Goal: Task Accomplishment & Management: Manage account settings

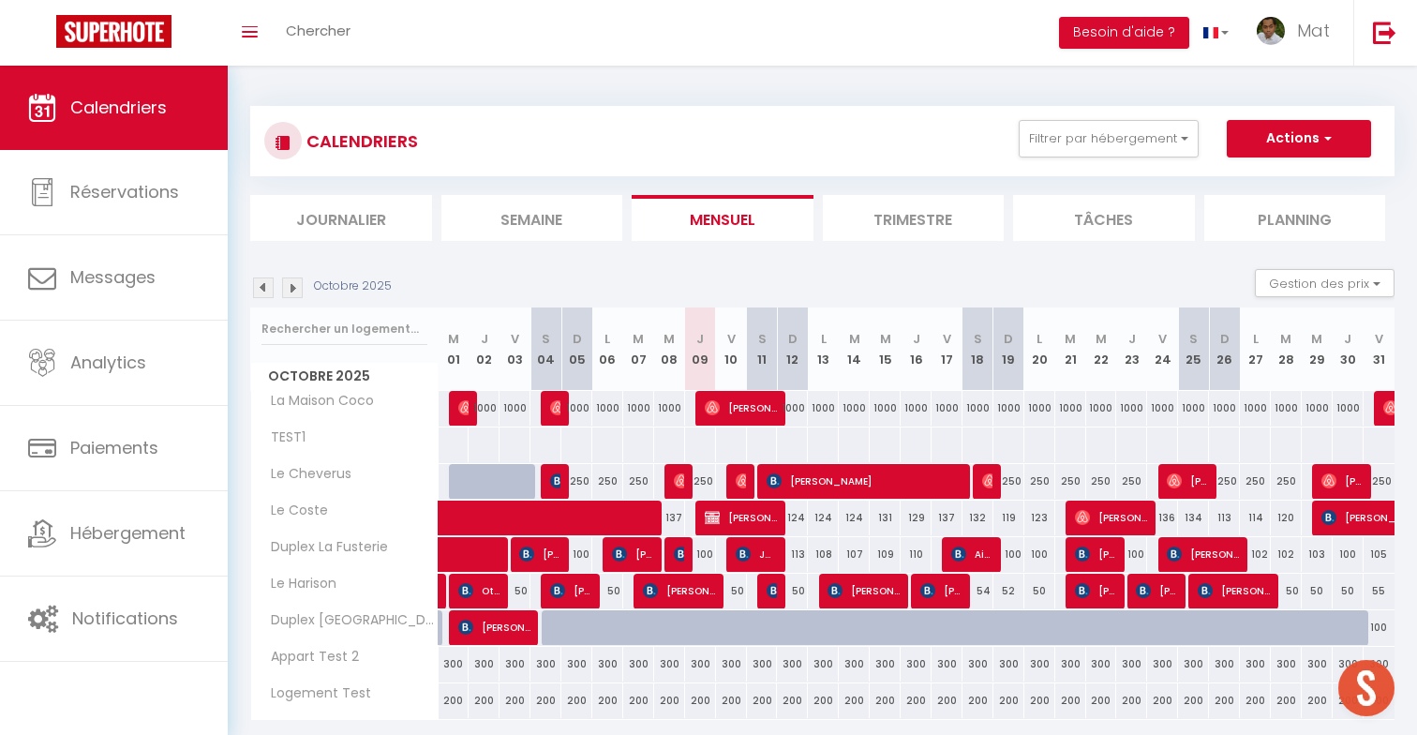
scroll to position [823, 0]
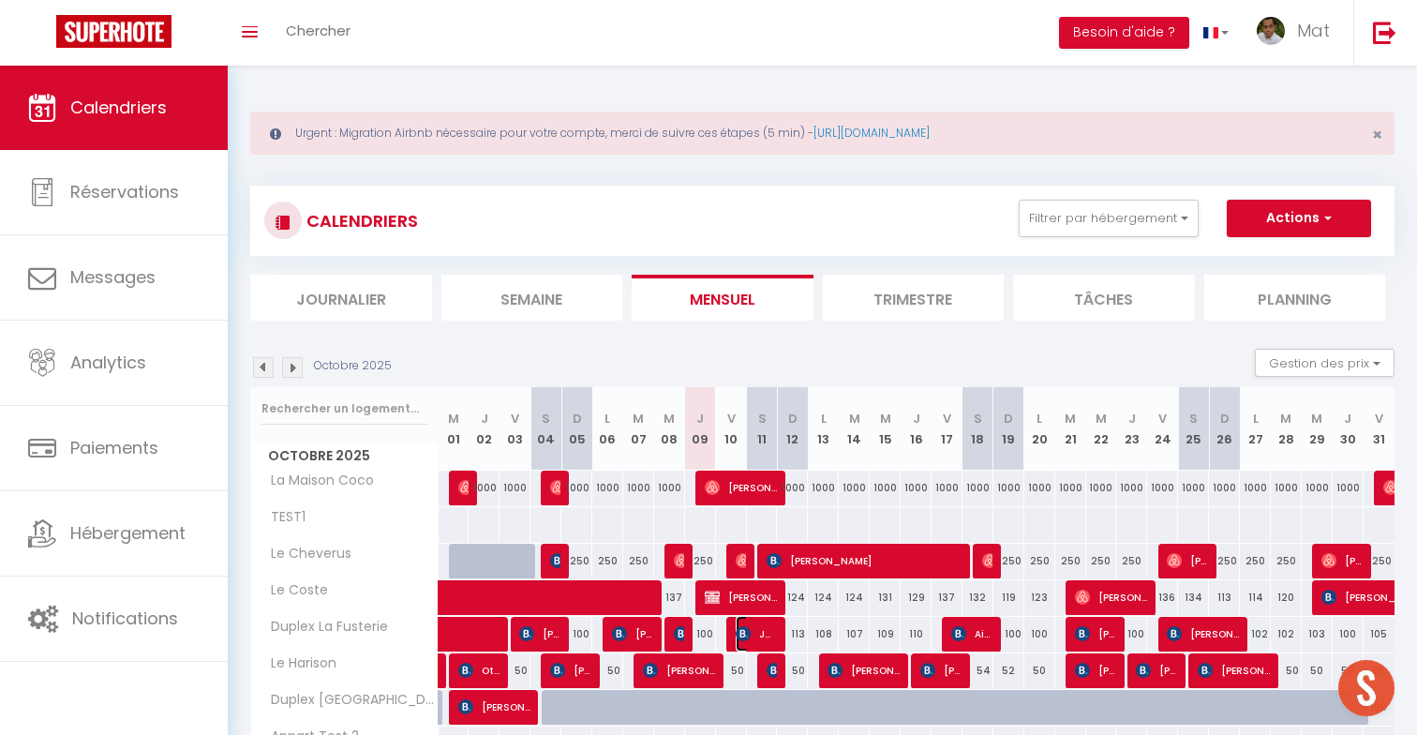
click at [749, 632] on span "Jgerenaia Ana" at bounding box center [755, 634] width 41 height 36
select select "OK"
select select "KO"
select select "0"
select select "1"
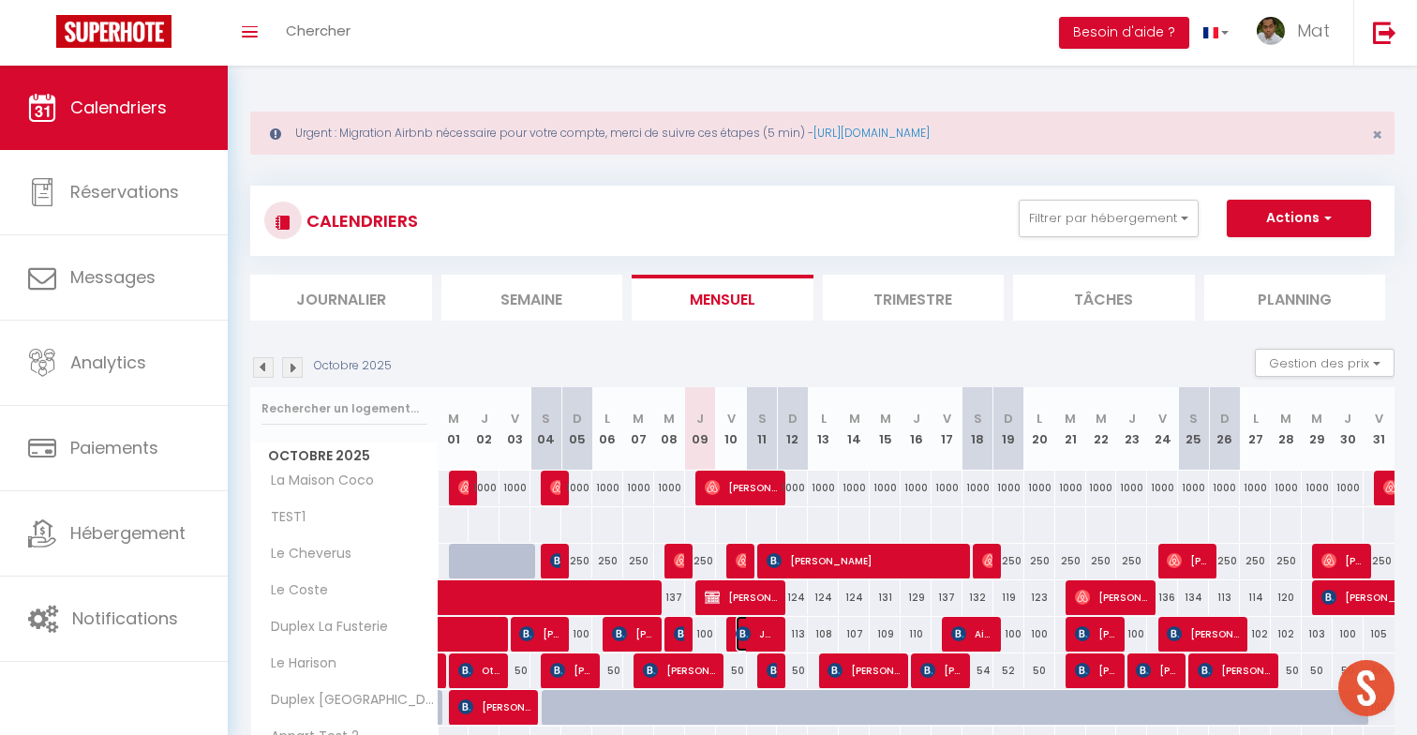
select select "1"
select select
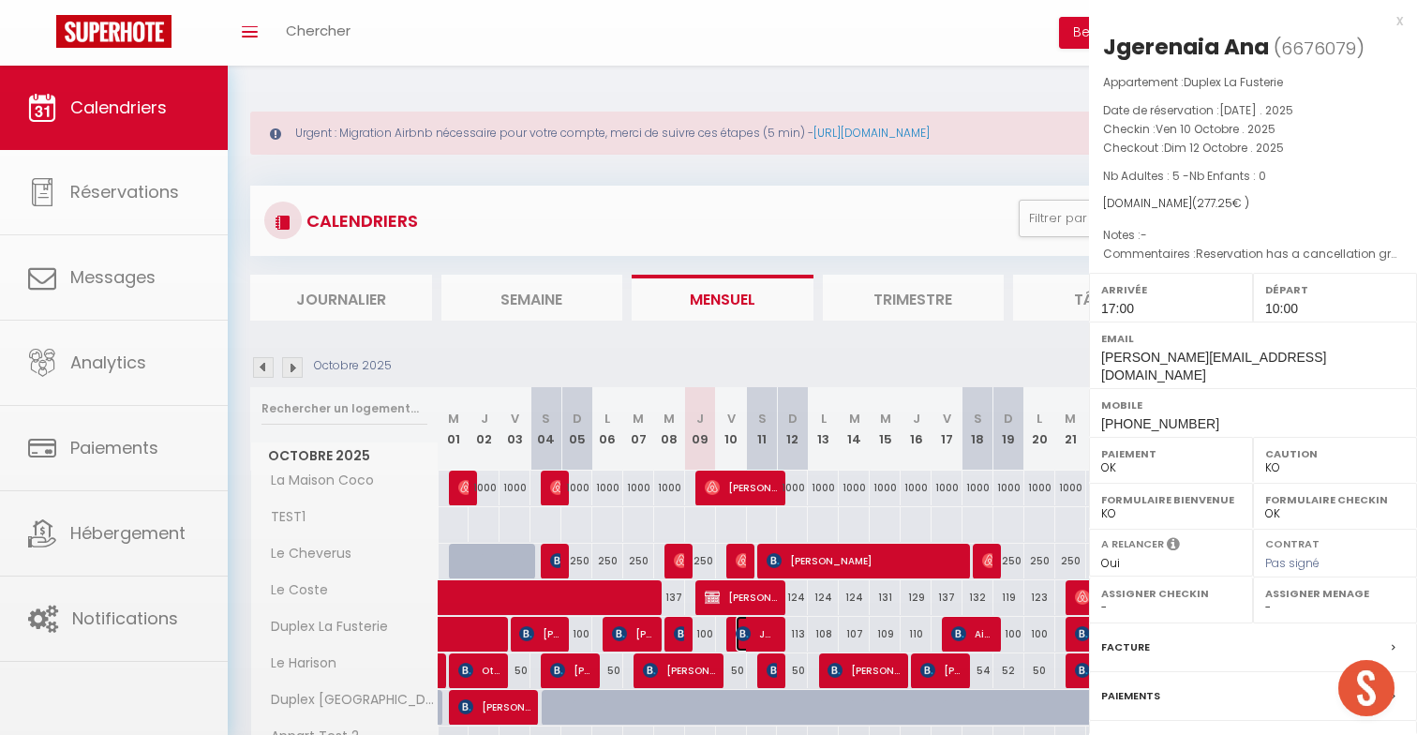
select select "2365"
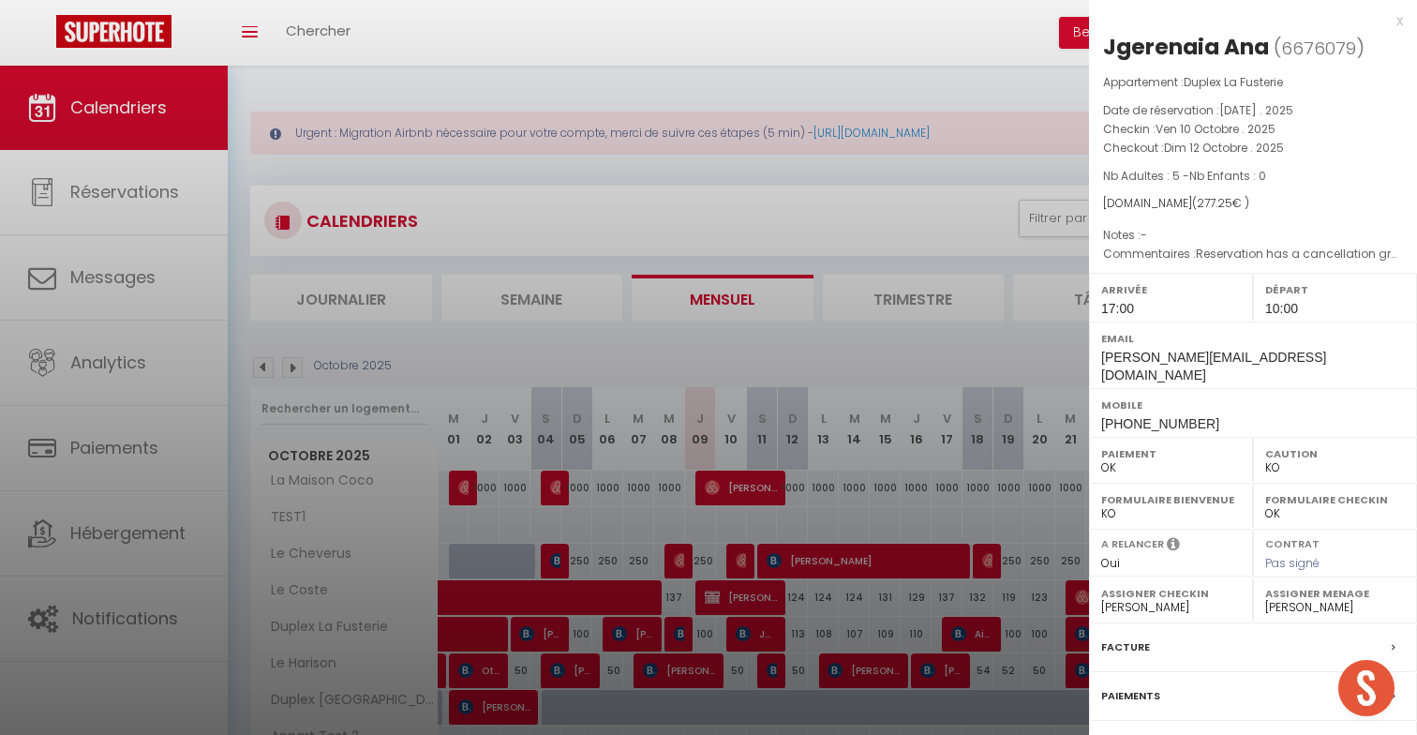
click at [740, 670] on div at bounding box center [708, 367] width 1417 height 735
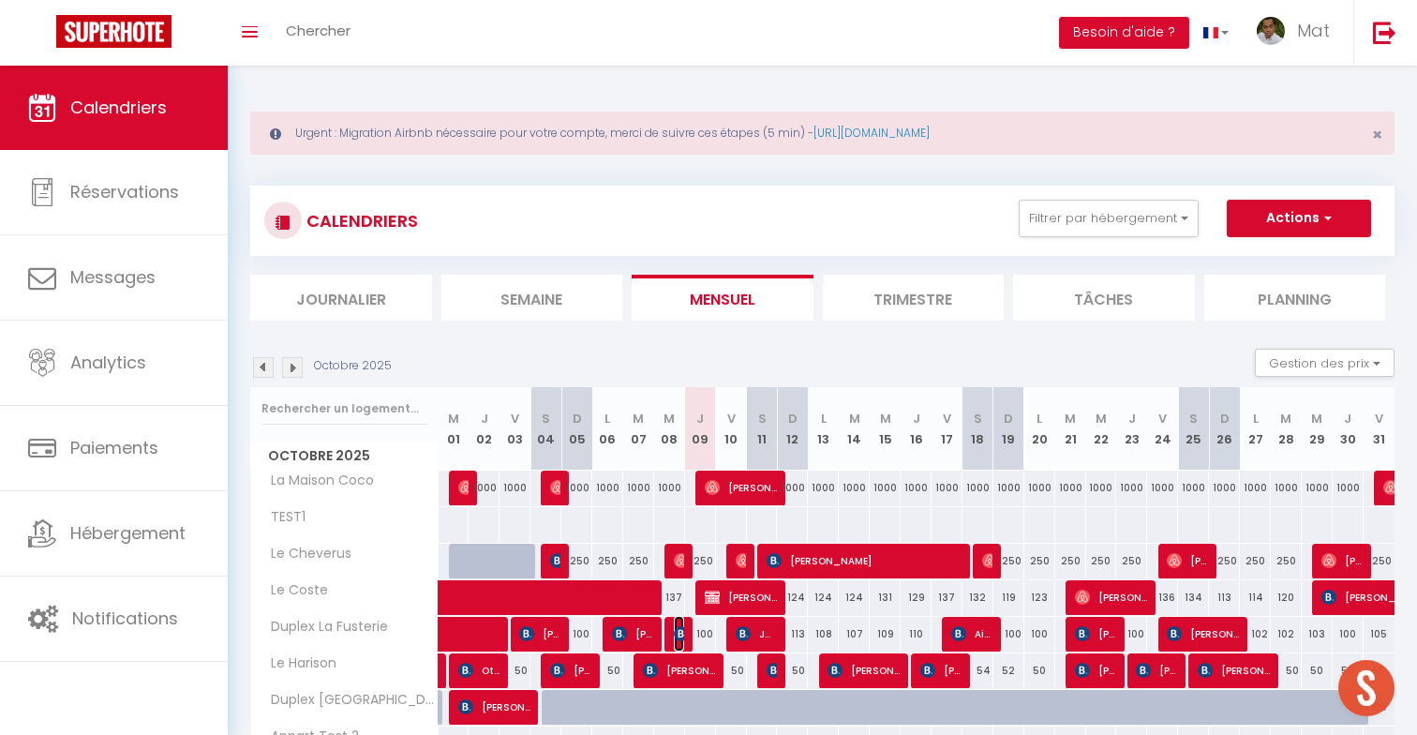
click at [678, 637] on img at bounding box center [681, 633] width 15 height 15
select select "KO"
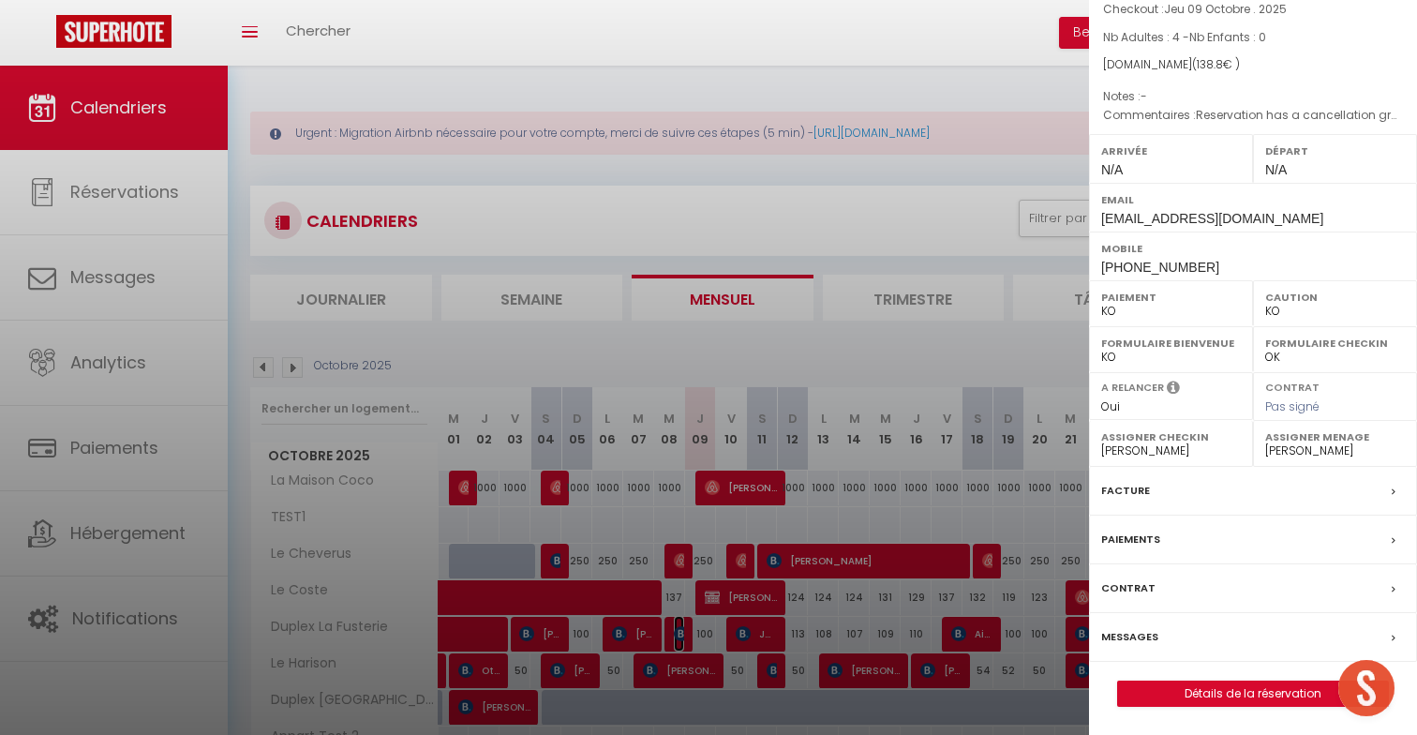
scroll to position [169, 0]
click at [1180, 699] on link "Détails de la réservation" at bounding box center [1253, 693] width 270 height 24
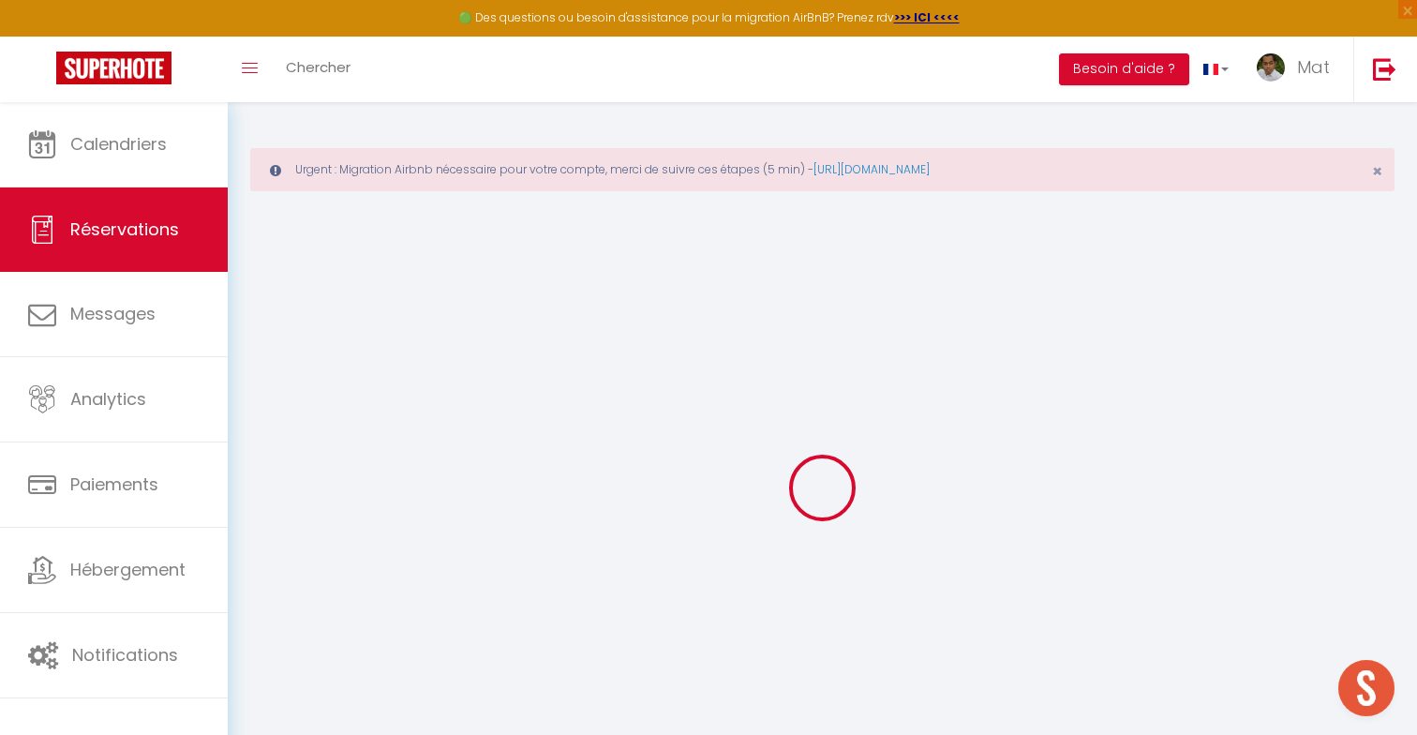
select select
checkbox input "false"
select select
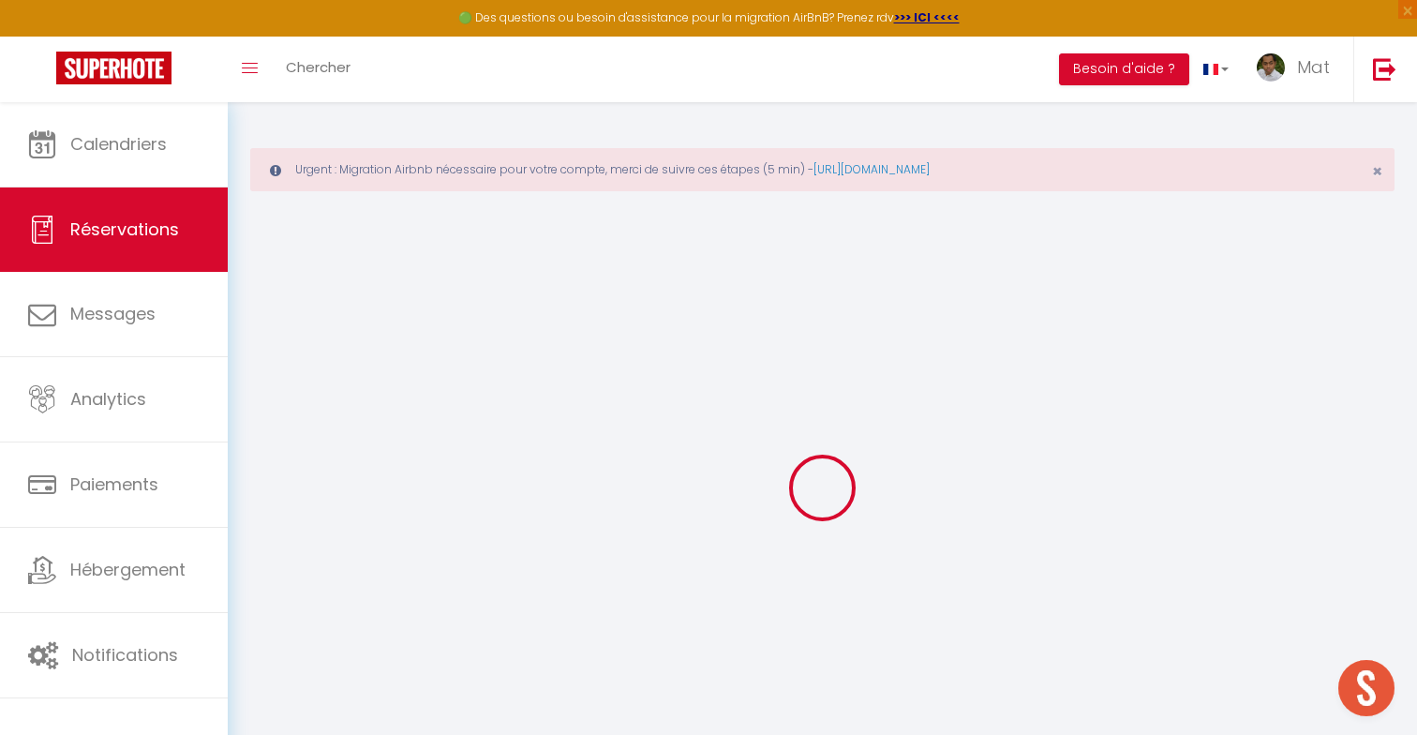
checkbox input "false"
select select
checkbox input "false"
type voyageur0 "Reservation has a cancellation grace period. Do not charge if cancelled before …"
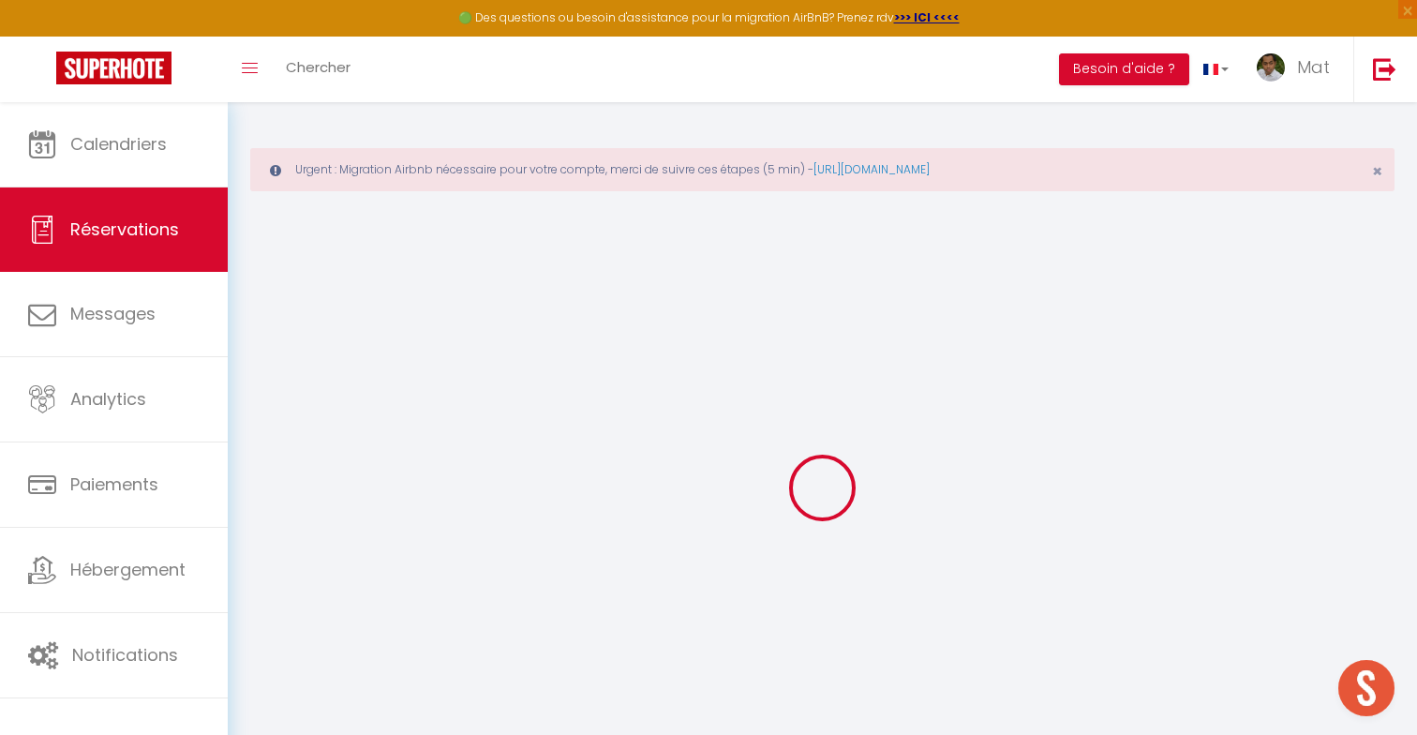
type input "30"
type input "9.8"
select select
checkbox input "false"
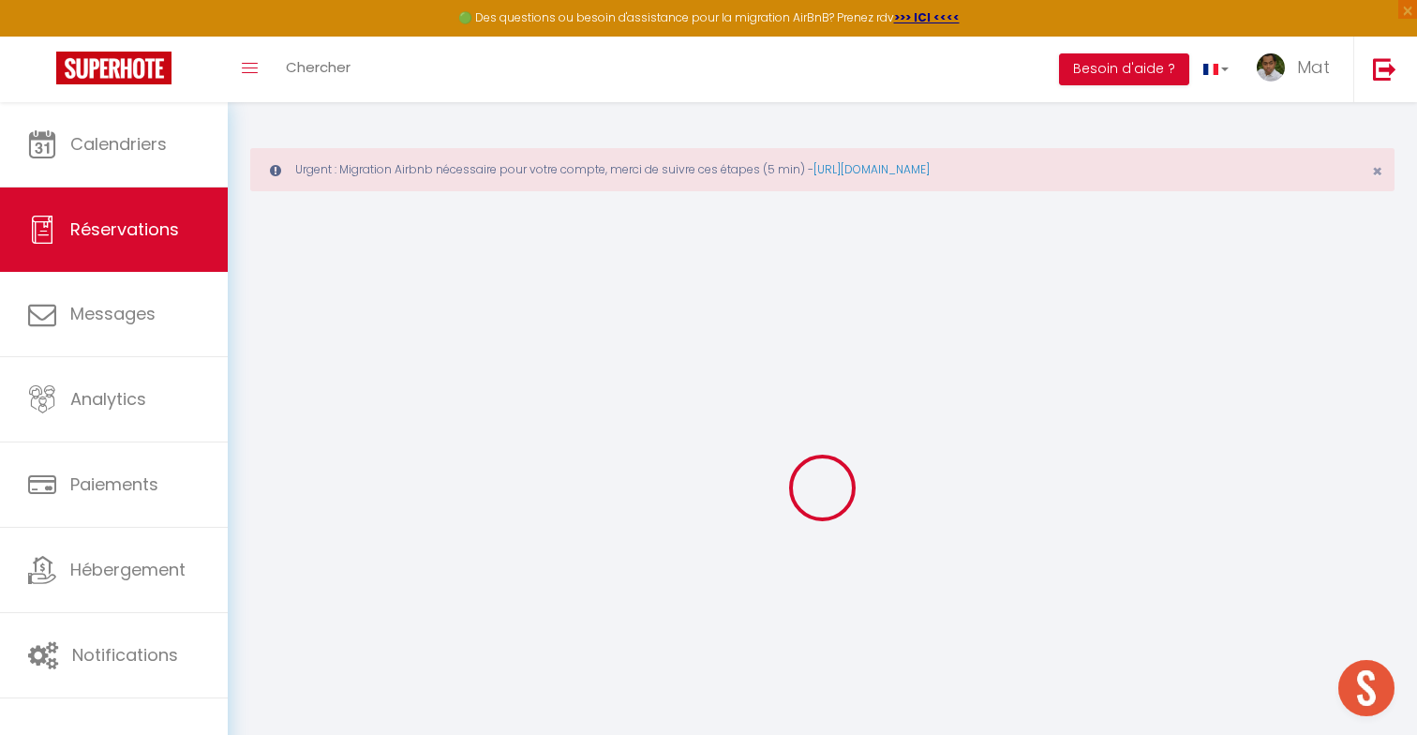
select select
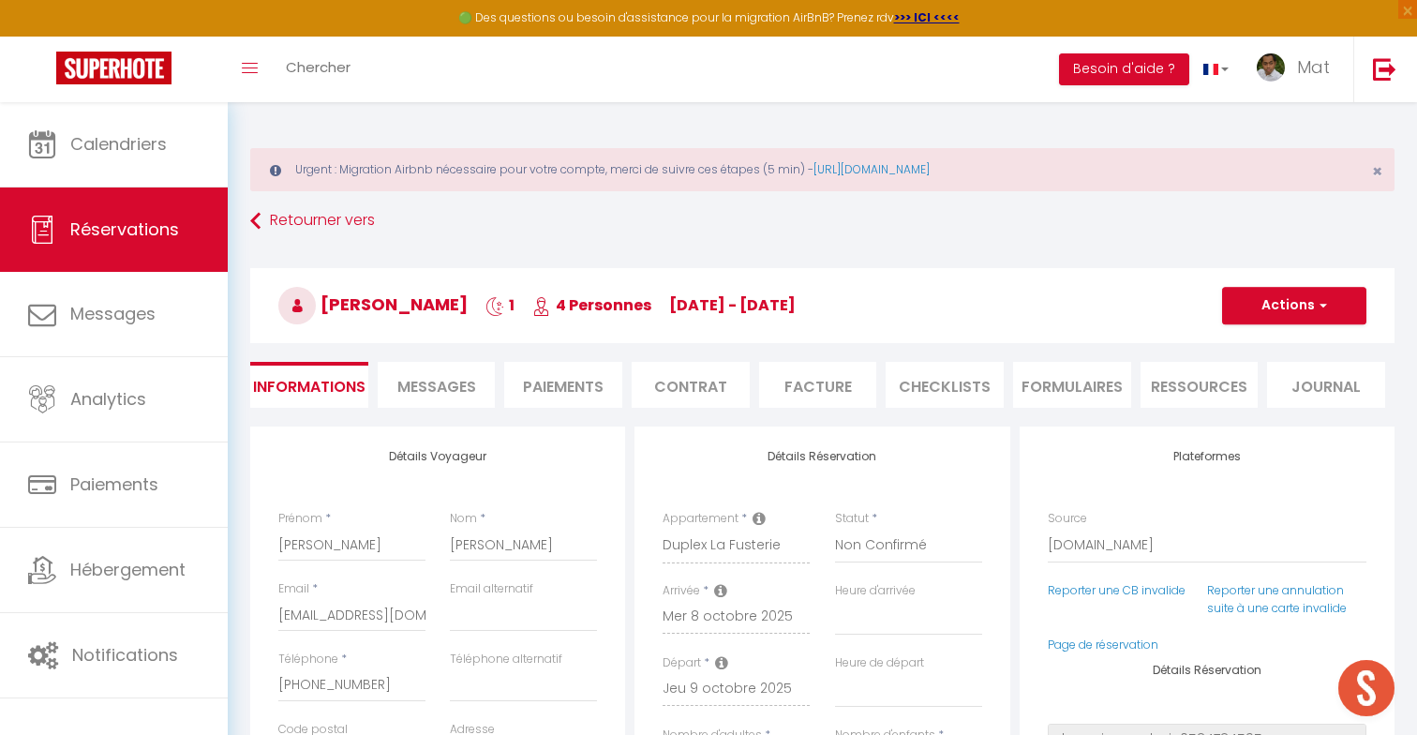
click at [437, 386] on span "Messages" at bounding box center [436, 387] width 79 height 22
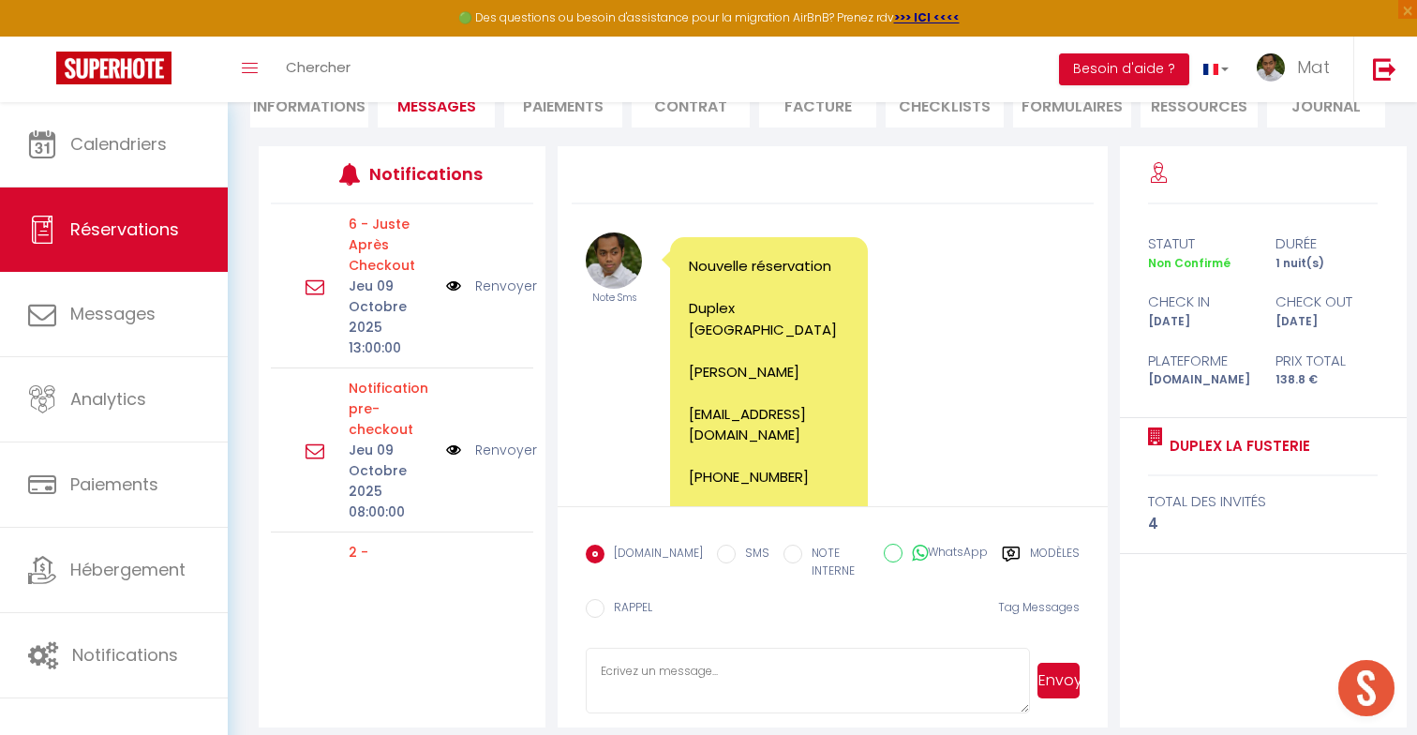
click at [1044, 554] on label "Modèles" at bounding box center [1055, 563] width 50 height 38
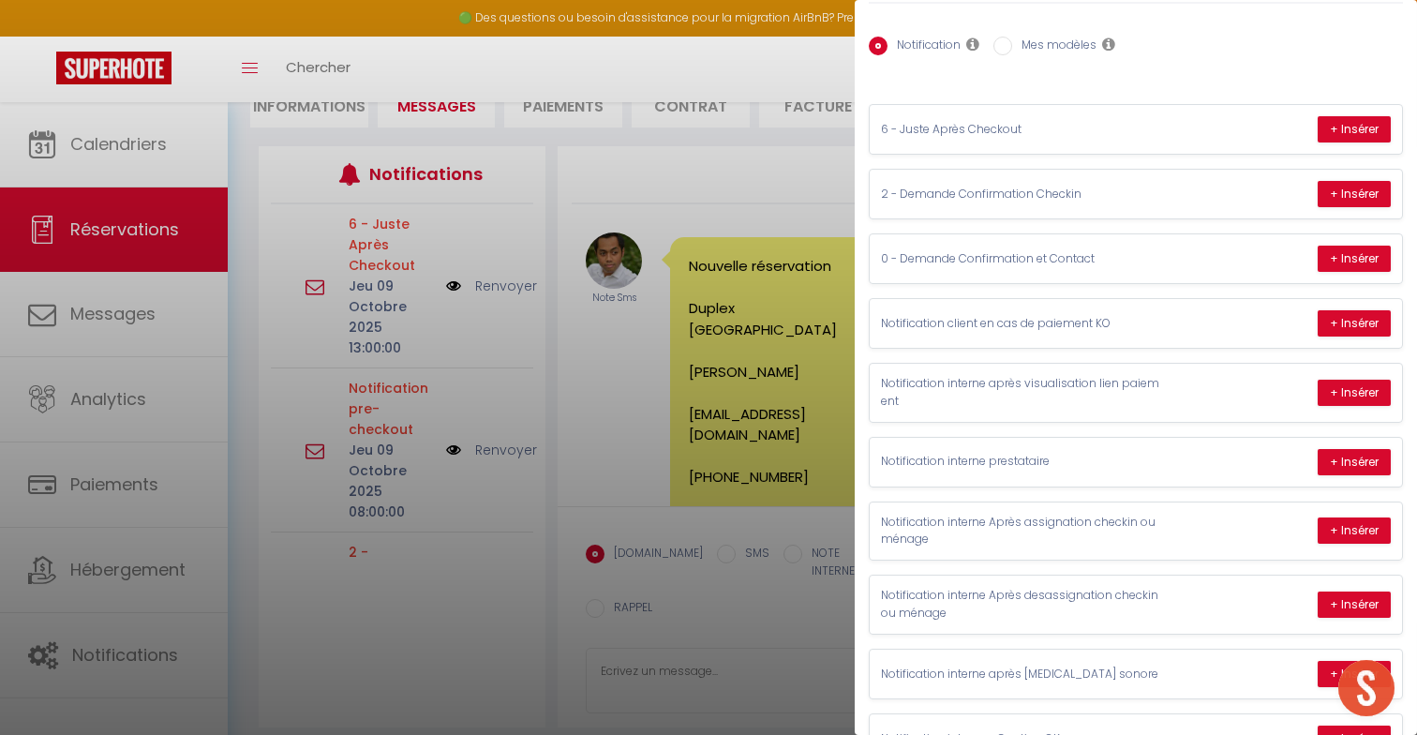
scroll to position [472, 0]
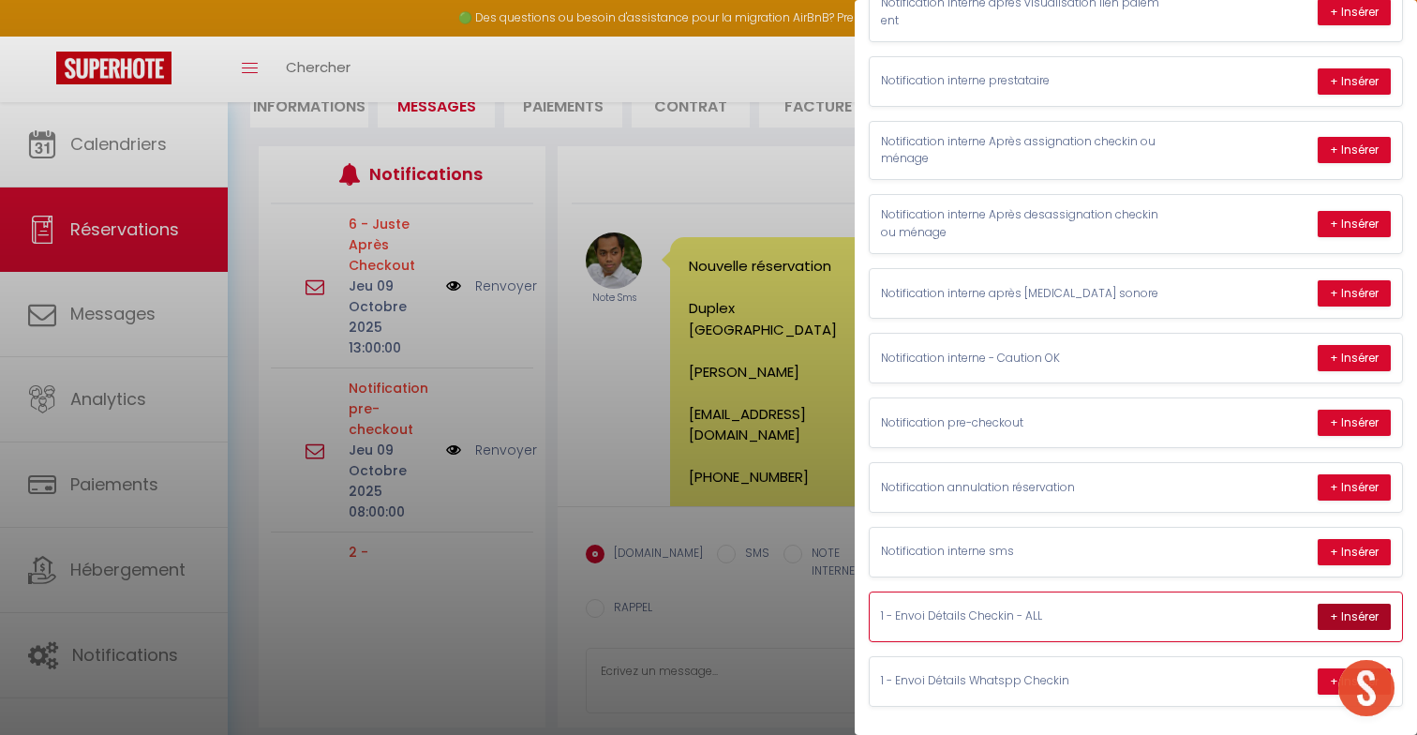
click at [1340, 612] on button "+ Insérer" at bounding box center [1353, 616] width 73 height 26
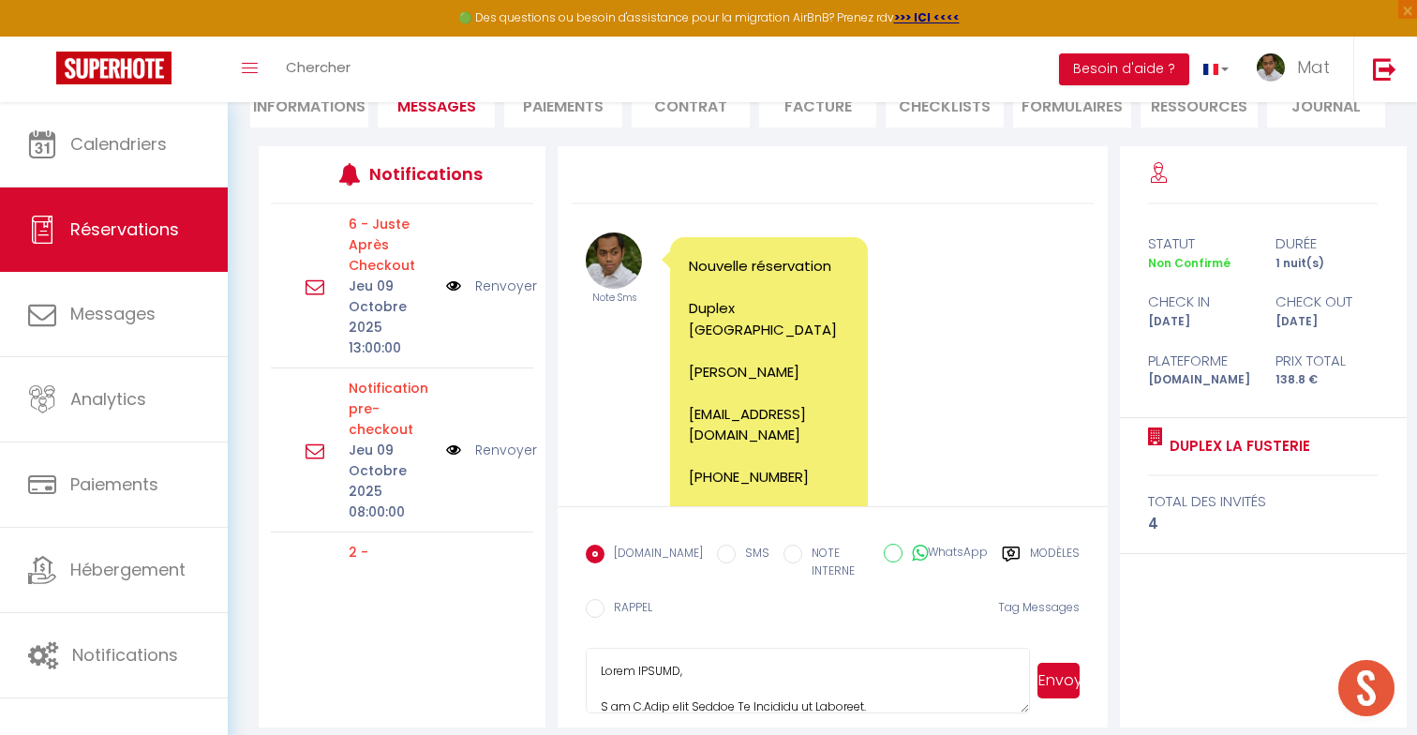
click at [964, 664] on textarea at bounding box center [808, 680] width 444 height 66
click at [651, 657] on textarea at bounding box center [808, 680] width 444 height 66
drag, startPoint x: 729, startPoint y: 648, endPoint x: 747, endPoint y: 802, distance: 154.7
click at [747, 454] on html "🟢 Des questions ou besoin d'assistance pour la migration AirBnB? Prenez rdv >>>…" at bounding box center [708, 87] width 1417 height 735
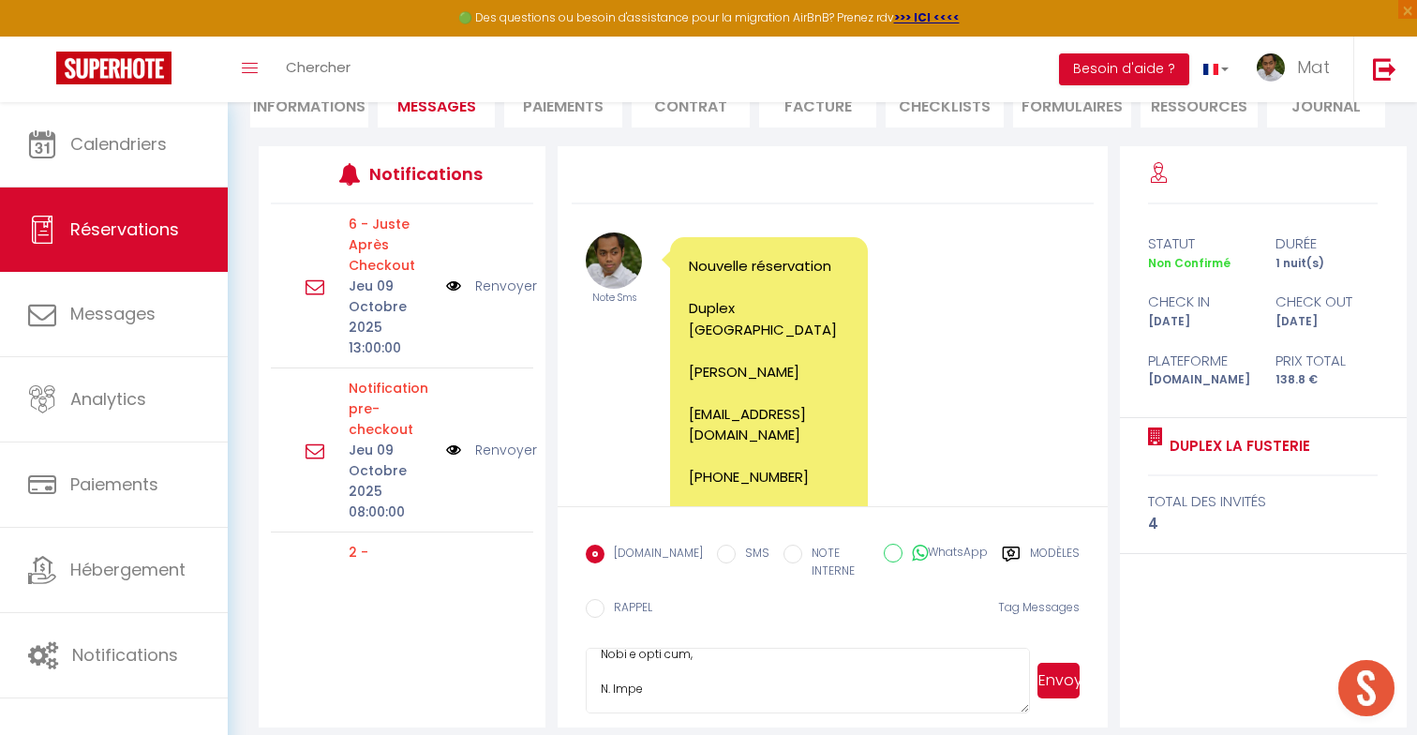
scroll to position [1130, 0]
type textarea "Hello, I am [PERSON_NAME] from Duplex [GEOGRAPHIC_DATA] at [GEOGRAPHIC_DATA]. I…"
